Goal: Task Accomplishment & Management: Manage account settings

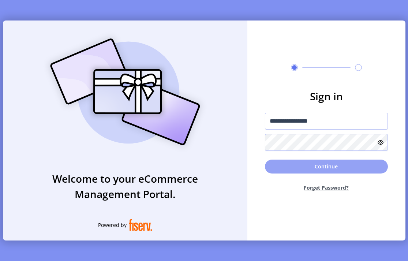
click at [356, 164] on button "Continue" at bounding box center [326, 167] width 123 height 14
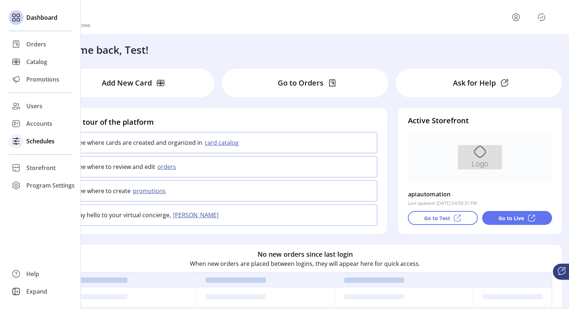
click at [42, 142] on span "Schedules" at bounding box center [40, 141] width 28 height 9
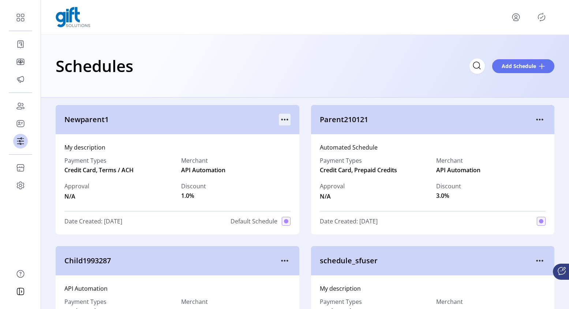
click at [284, 118] on icon "menu" at bounding box center [285, 120] width 12 height 12
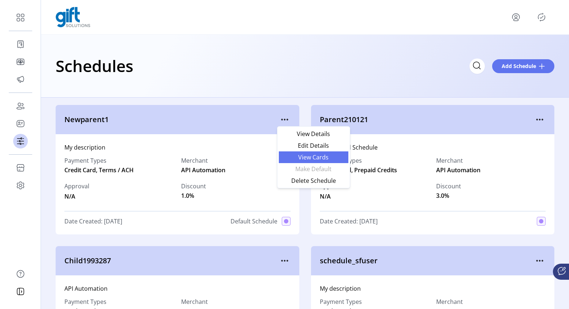
click at [306, 154] on span "View Cards" at bounding box center [313, 157] width 61 height 6
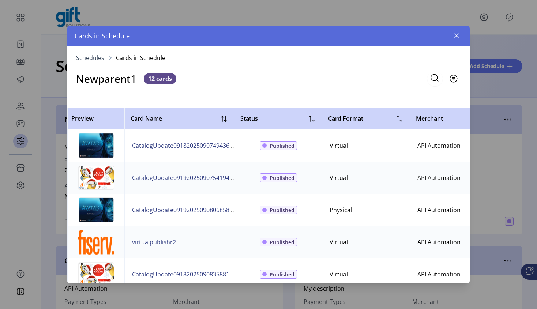
click at [457, 38] on icon "button" at bounding box center [457, 36] width 6 height 6
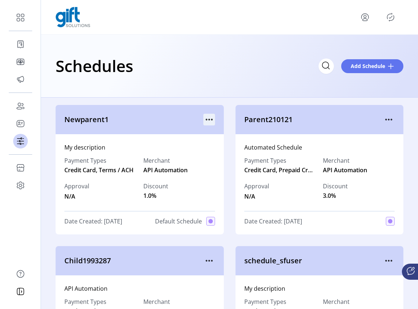
click at [209, 116] on icon "menu" at bounding box center [209, 120] width 12 height 12
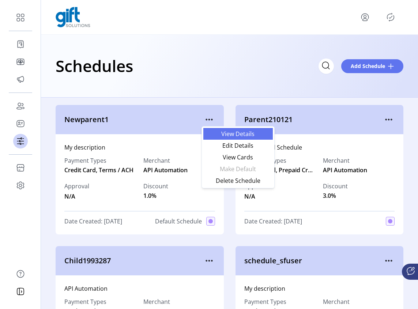
click at [243, 134] on span "View Details" at bounding box center [238, 134] width 61 height 6
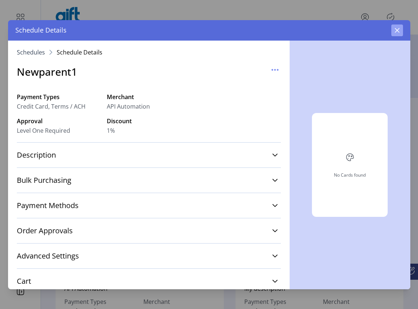
click at [397, 31] on icon "button" at bounding box center [397, 30] width 6 height 6
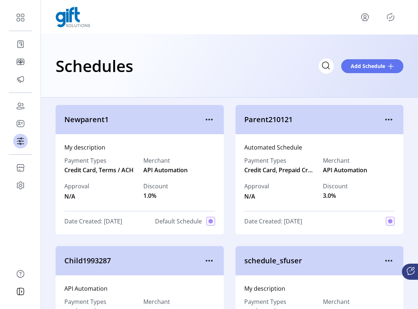
click at [200, 116] on span "Newparent1" at bounding box center [133, 119] width 139 height 11
click at [203, 117] on icon "menu" at bounding box center [209, 120] width 12 height 12
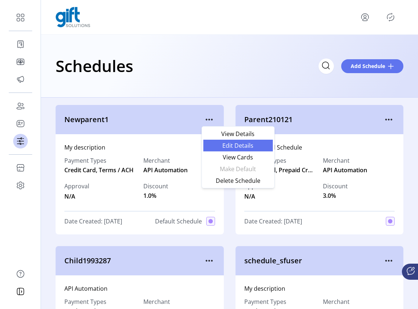
click at [229, 149] on span "Edit Details" at bounding box center [238, 146] width 61 height 6
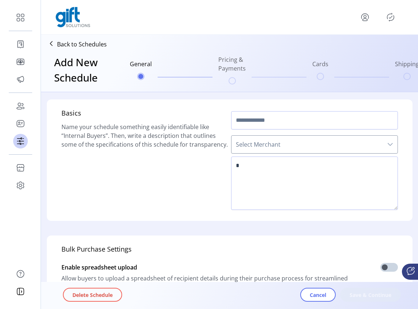
type input "**********"
type textarea "**********"
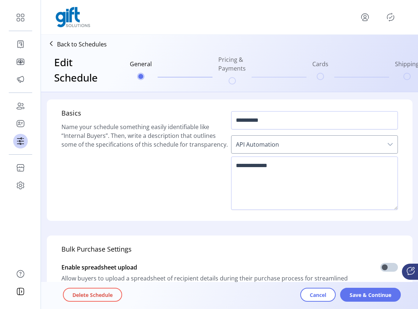
click at [386, 18] on icon "Publisher Panel" at bounding box center [391, 17] width 12 height 12
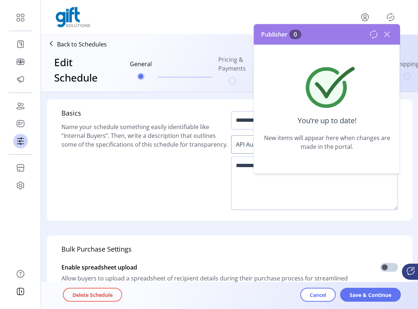
click at [390, 35] on icon at bounding box center [387, 35] width 12 height 12
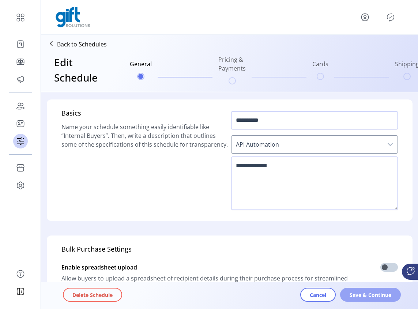
click at [361, 294] on span "Save & Continue" at bounding box center [371, 295] width 42 height 8
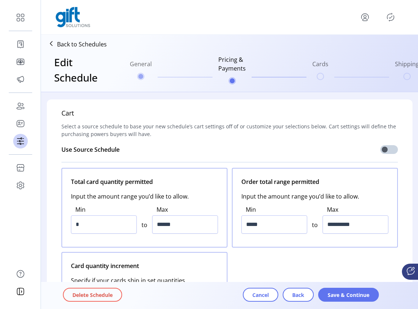
click at [361, 294] on span "Save & Continue" at bounding box center [349, 295] width 42 height 8
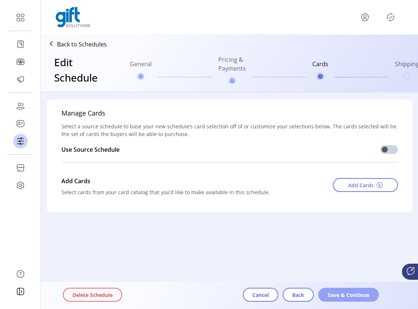
click at [361, 294] on span "Save & Continue" at bounding box center [349, 295] width 42 height 8
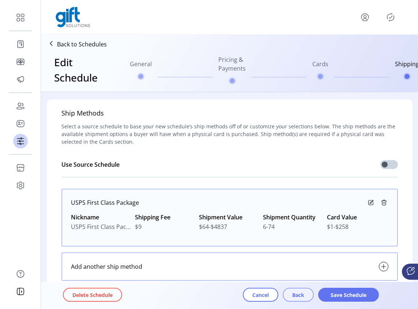
click at [303, 294] on span "Back" at bounding box center [298, 295] width 12 height 8
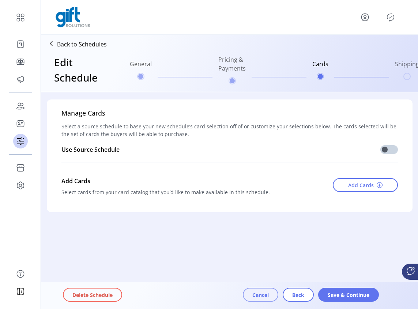
click at [253, 295] on span "Cancel" at bounding box center [260, 295] width 16 height 8
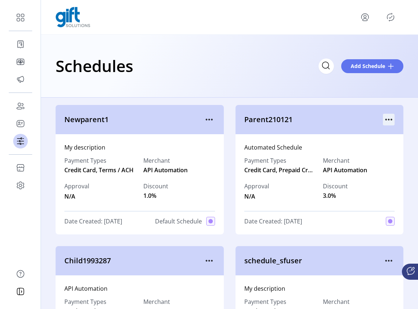
click at [388, 119] on icon "menu" at bounding box center [389, 120] width 12 height 12
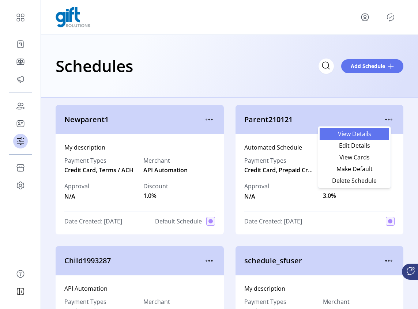
click at [363, 135] on span "View Details" at bounding box center [354, 134] width 61 height 6
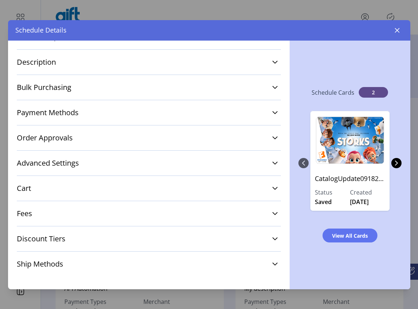
scroll to position [96, 0]
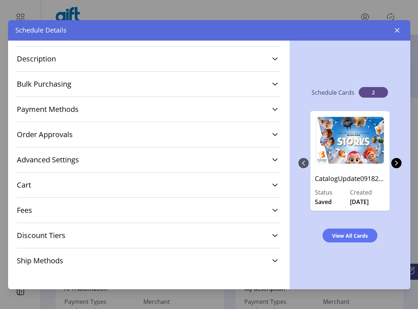
click at [397, 20] on div "Schedule Details" at bounding box center [209, 30] width 402 height 20
click at [396, 26] on button "button" at bounding box center [397, 31] width 12 height 12
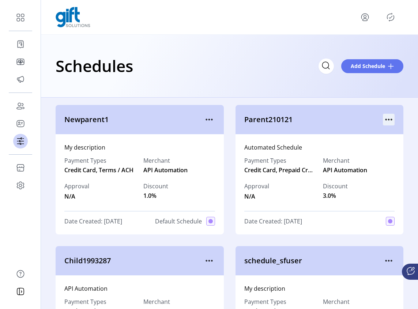
click at [386, 120] on icon "menu" at bounding box center [389, 120] width 12 height 12
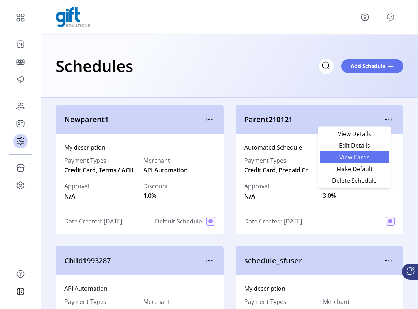
click at [371, 160] on link "View Cards" at bounding box center [355, 157] width 70 height 12
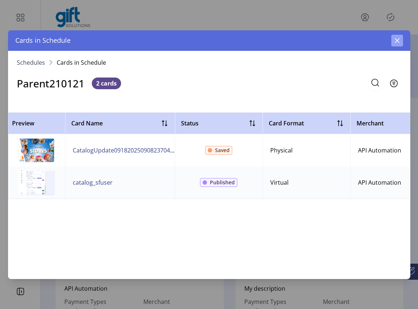
click at [399, 43] on icon "button" at bounding box center [397, 41] width 6 height 6
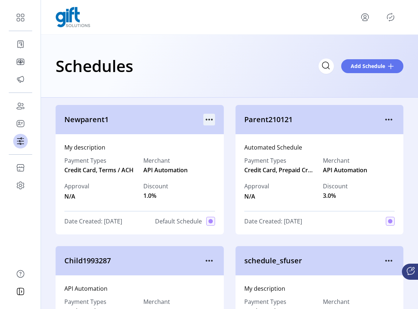
click at [211, 119] on icon "menu" at bounding box center [209, 120] width 12 height 12
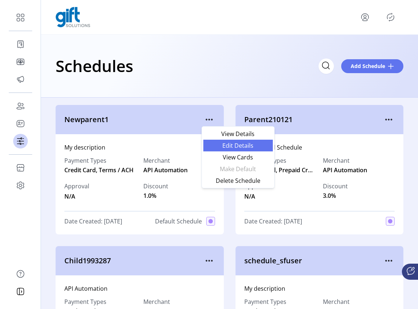
click at [237, 146] on span "Edit Details" at bounding box center [238, 146] width 61 height 6
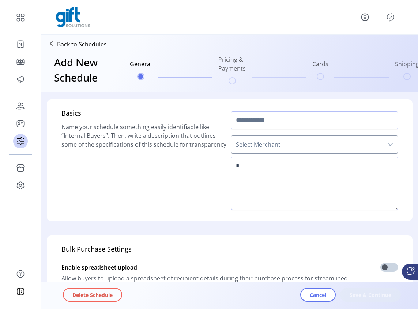
type input "**********"
type textarea "**********"
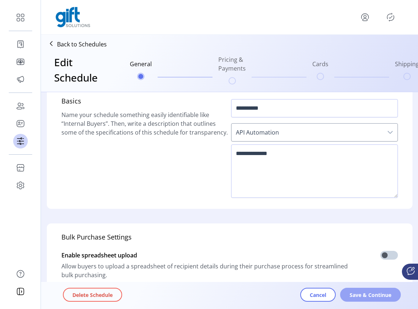
scroll to position [14, 0]
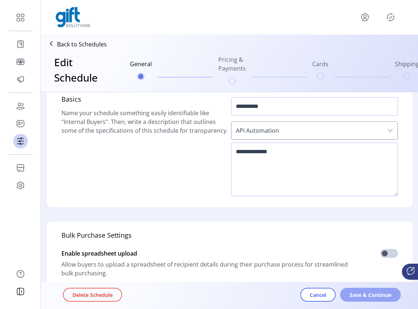
click at [361, 293] on span "Save & Continue" at bounding box center [371, 295] width 42 height 8
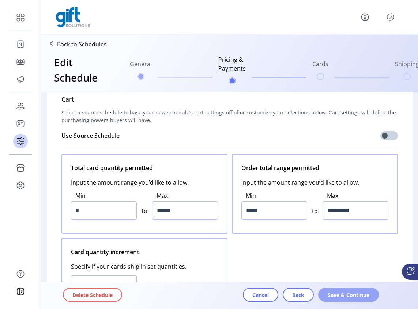
click at [333, 289] on button "Save & Continue" at bounding box center [348, 295] width 61 height 14
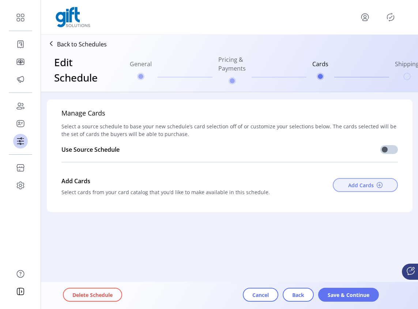
click at [370, 189] on button "Add Cards" at bounding box center [365, 185] width 65 height 14
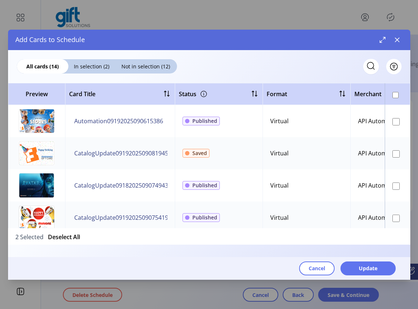
click at [388, 183] on td at bounding box center [398, 185] width 26 height 32
click at [388, 184] on td at bounding box center [398, 185] width 26 height 32
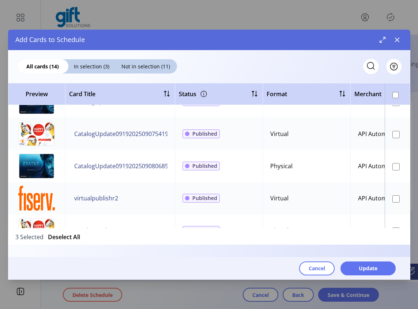
scroll to position [72, 0]
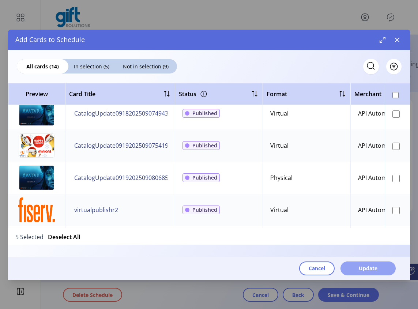
click at [359, 263] on button "Update" at bounding box center [368, 269] width 55 height 14
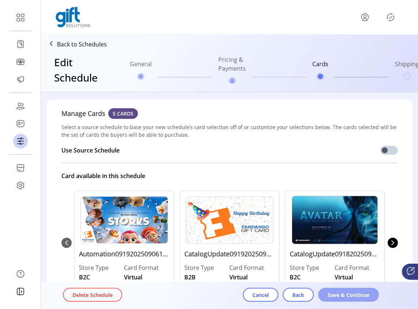
click at [340, 296] on span "Save & Continue" at bounding box center [349, 295] width 42 height 8
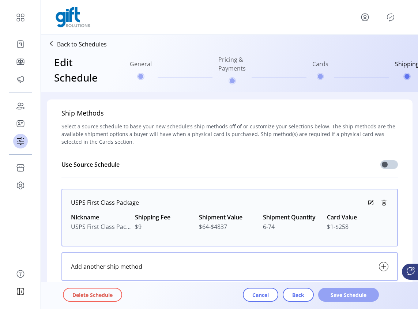
click at [344, 296] on span "Save Schedule" at bounding box center [349, 295] width 42 height 8
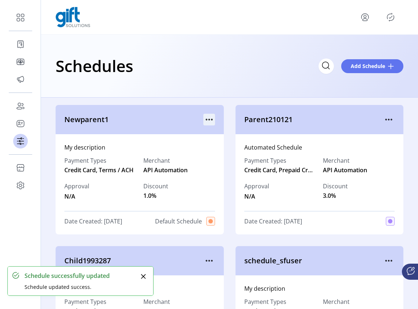
click at [206, 121] on icon "menu" at bounding box center [209, 120] width 12 height 12
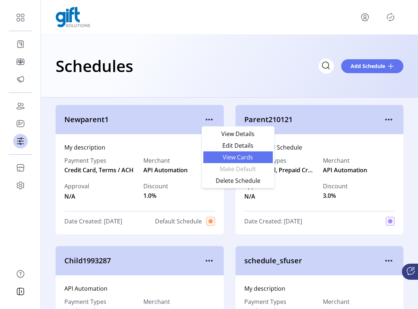
click at [236, 158] on span "View Cards" at bounding box center [238, 157] width 61 height 6
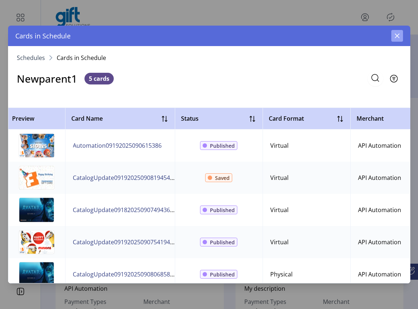
click at [400, 38] on icon "button" at bounding box center [397, 36] width 6 height 6
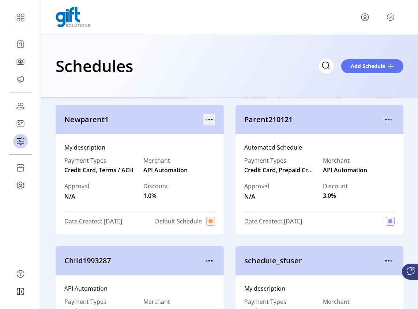
click at [210, 116] on icon "menu" at bounding box center [209, 120] width 12 height 12
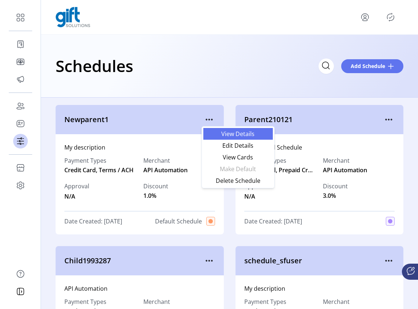
click at [243, 136] on span "View Details" at bounding box center [238, 134] width 61 height 6
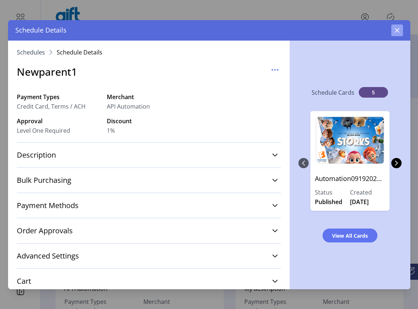
click at [397, 34] on button "button" at bounding box center [397, 31] width 12 height 12
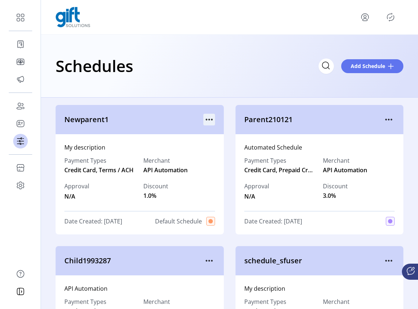
click at [205, 121] on icon "menu" at bounding box center [209, 120] width 12 height 12
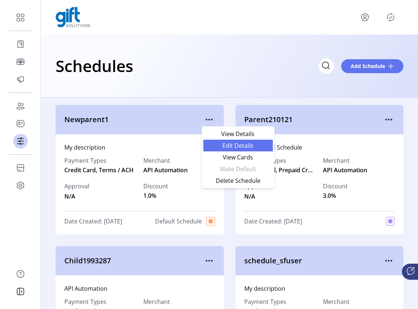
click at [234, 149] on span "Edit Details" at bounding box center [238, 146] width 61 height 6
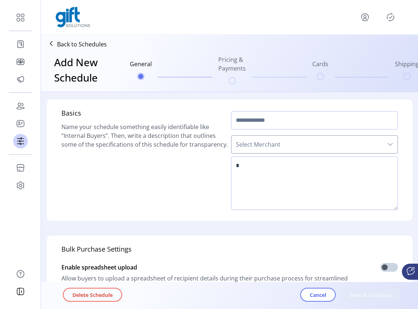
type input "**********"
type textarea "**********"
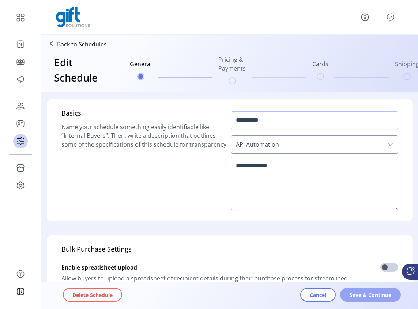
click at [372, 294] on span "Save & Continue" at bounding box center [371, 295] width 42 height 8
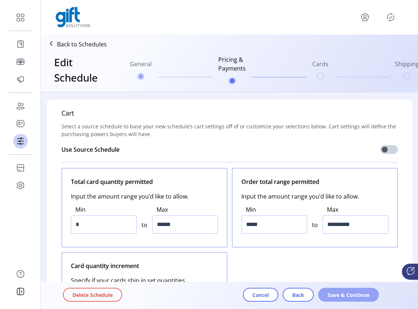
click at [368, 294] on span "Save & Continue" at bounding box center [349, 295] width 42 height 8
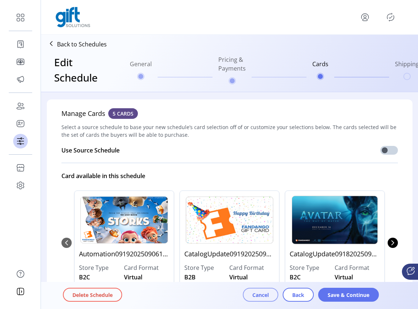
click at [264, 293] on span "Cancel" at bounding box center [260, 295] width 16 height 8
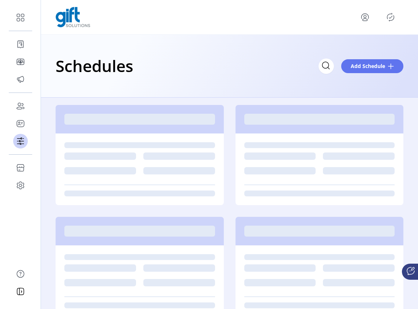
click at [393, 18] on icon "Publisher Panel" at bounding box center [391, 17] width 12 height 12
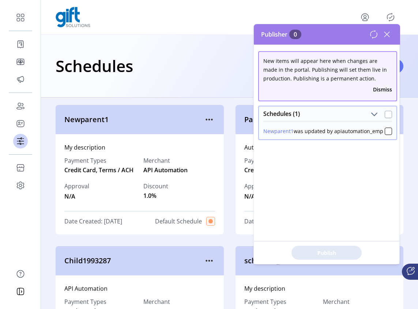
click at [387, 115] on div at bounding box center [388, 114] width 7 height 7
click at [318, 253] on span "Publish 1 Items" at bounding box center [326, 253] width 51 height 8
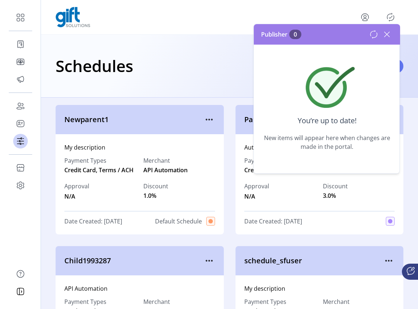
click at [387, 35] on icon at bounding box center [387, 34] width 5 height 5
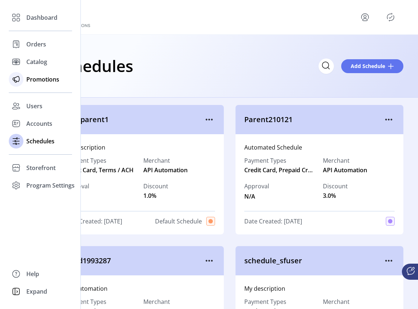
click at [36, 78] on span "Promotions" at bounding box center [42, 79] width 33 height 9
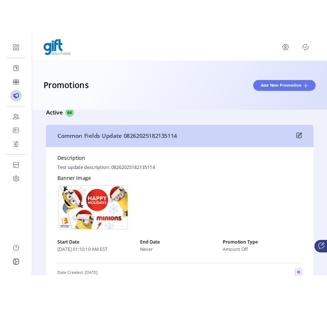
scroll to position [14, 0]
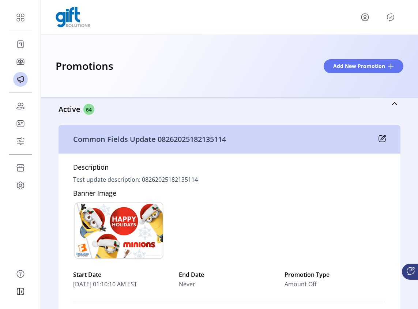
click at [381, 136] on icon at bounding box center [383, 137] width 5 height 5
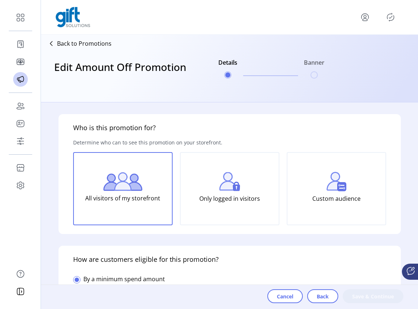
type input "**********"
type input "*****"
type input "**********"
type textarea "**********"
